Goal: Communication & Community: Answer question/provide support

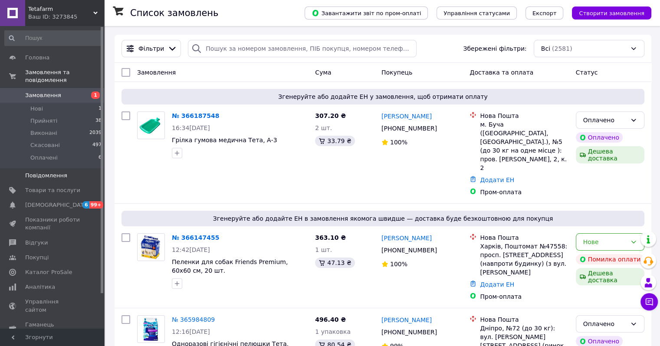
click at [51, 172] on link "Повідомлення 0" at bounding box center [53, 175] width 107 height 15
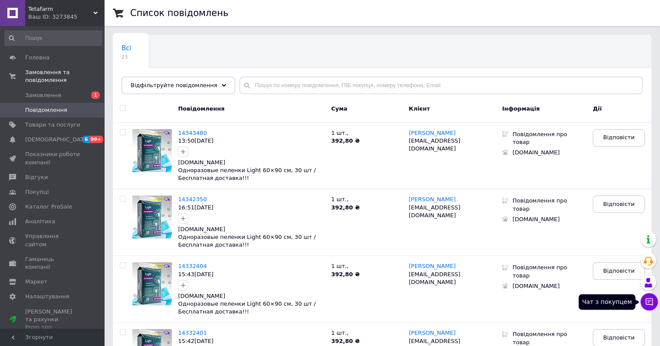
click at [650, 301] on icon at bounding box center [649, 302] width 7 height 7
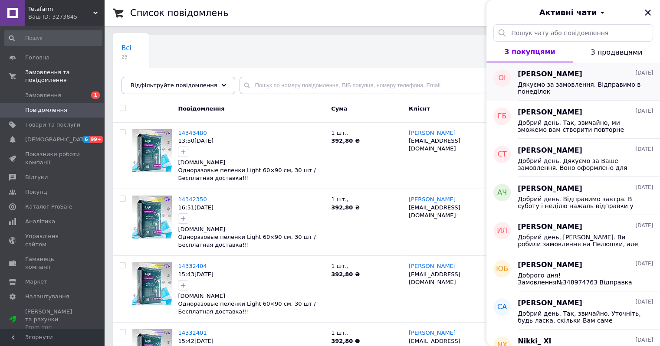
click at [564, 89] on span "Дякуємо за замовлення. Відправимо в понеділок" at bounding box center [579, 88] width 123 height 14
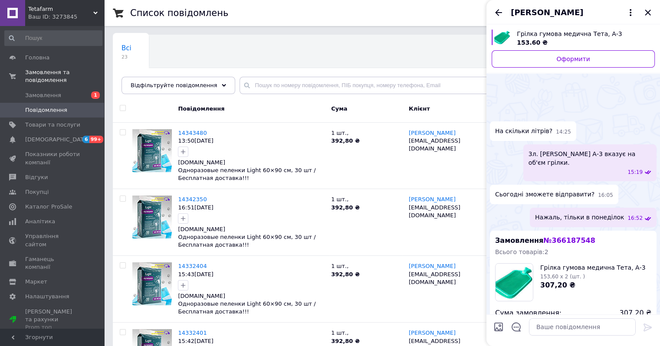
scroll to position [102, 0]
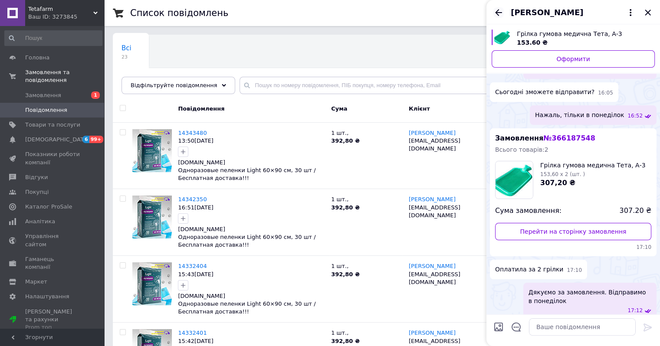
click at [497, 11] on icon "Назад" at bounding box center [498, 12] width 7 height 7
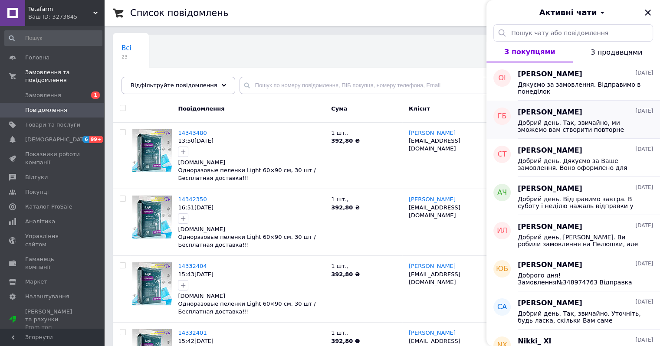
click at [533, 117] on span "[PERSON_NAME]" at bounding box center [550, 113] width 65 height 10
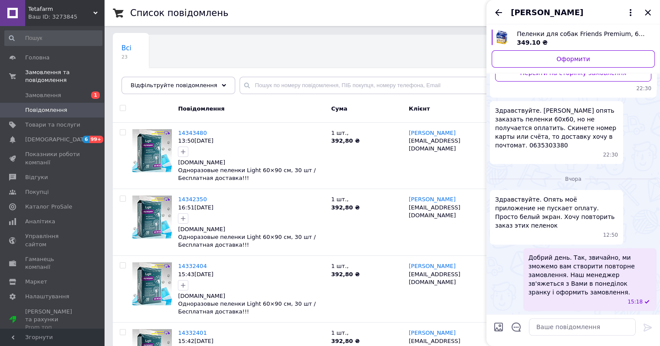
scroll to position [604, 0]
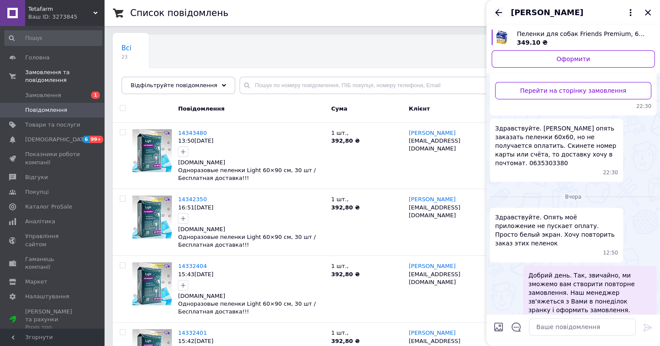
click at [496, 12] on icon "Назад" at bounding box center [498, 12] width 7 height 7
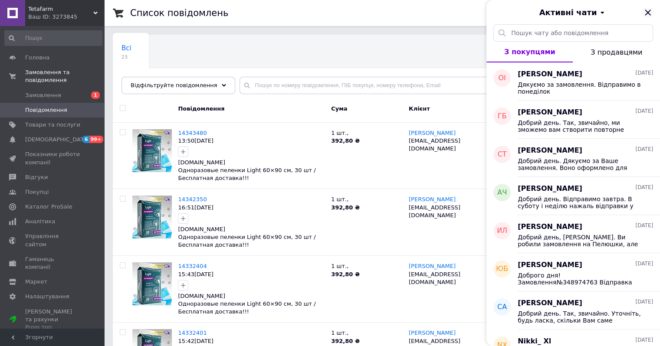
click at [646, 11] on icon "Закрити" at bounding box center [648, 13] width 6 height 6
